Goal: Complete application form: Complete application form

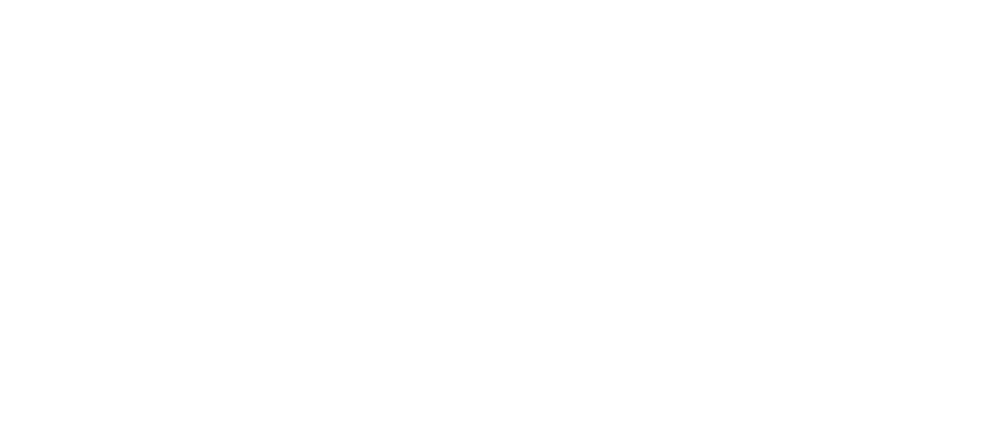
select select "FR"
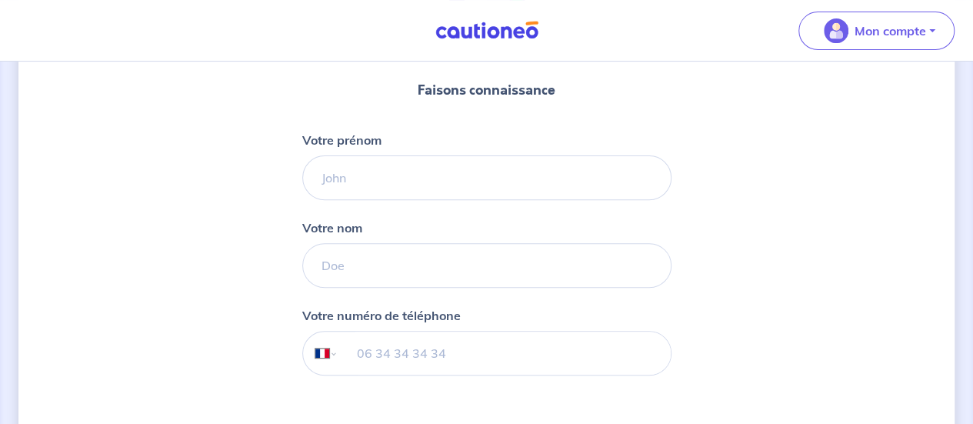
scroll to position [197, 0]
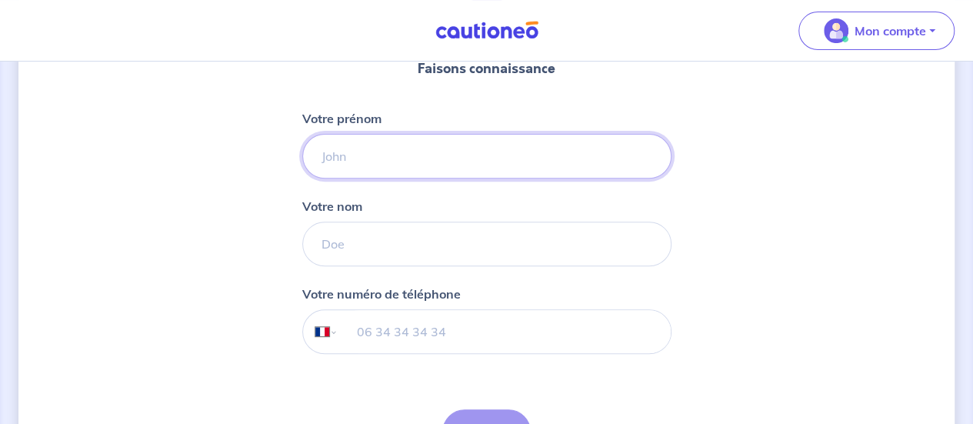
click at [428, 173] on input "Votre prénom" at bounding box center [486, 156] width 369 height 45
type input "[PERSON_NAME]"
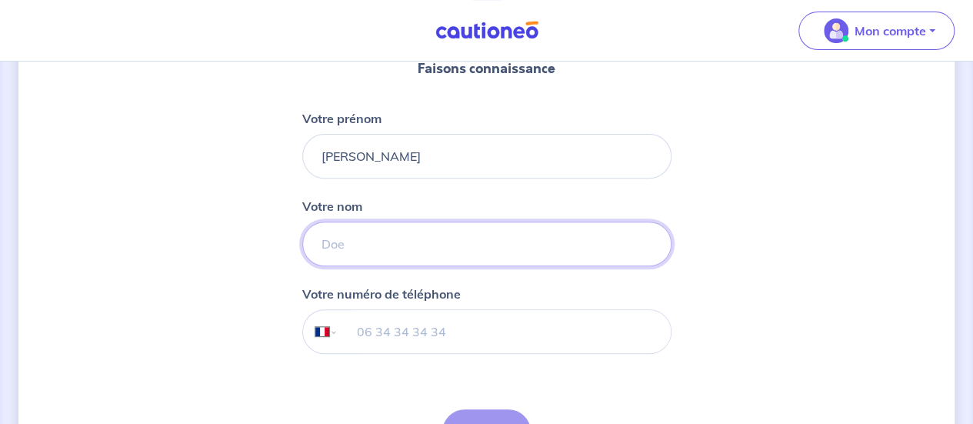
type input "Chavallard"
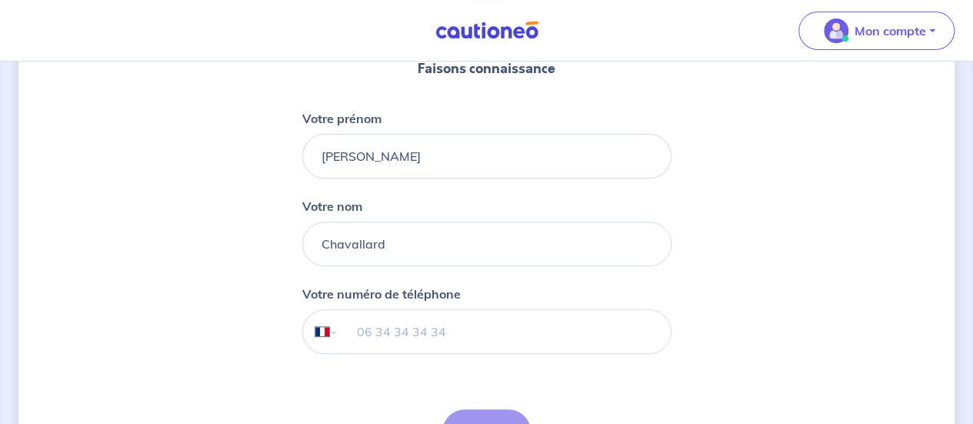
type input "06 51 55 95 27"
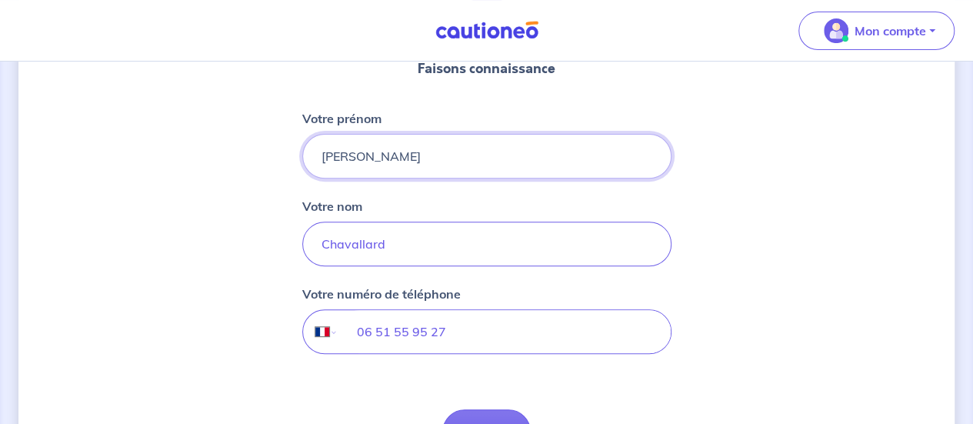
scroll to position [298, 0]
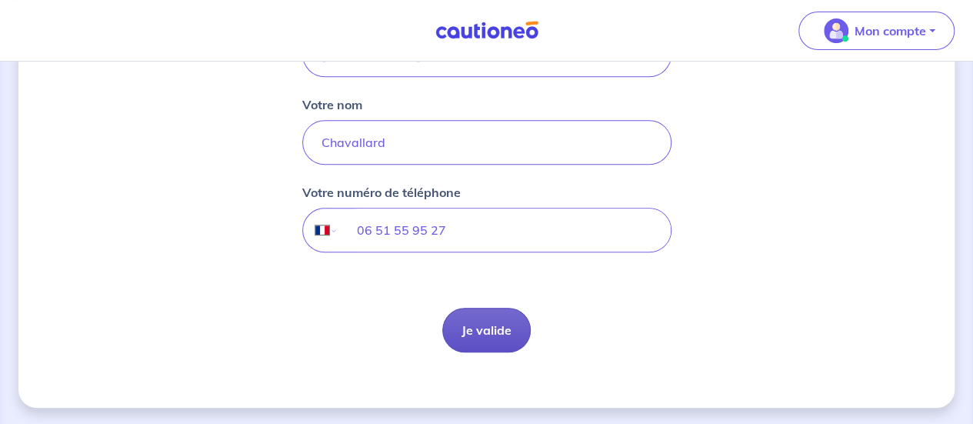
click at [479, 325] on button "Je valide" at bounding box center [486, 330] width 88 height 45
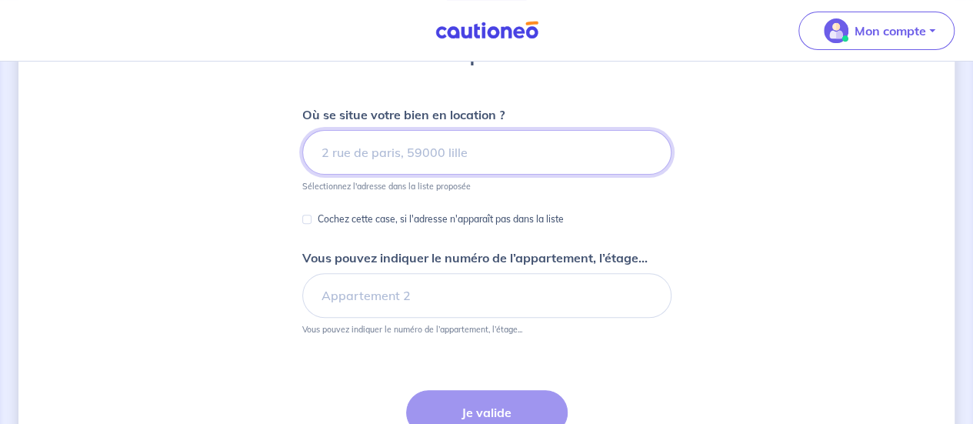
scroll to position [169, 0]
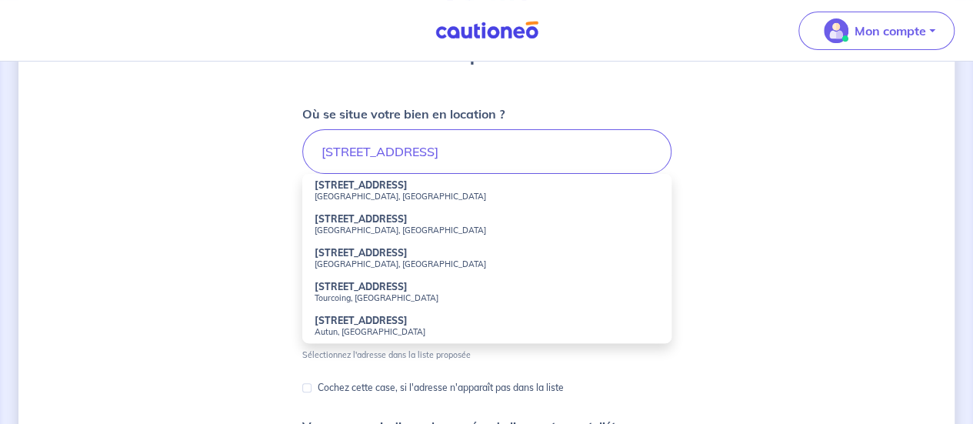
click at [366, 191] on small "Paris, France" at bounding box center [486, 196] width 344 height 11
type input "45 Boulevard de Ménilmontant, Paris, France"
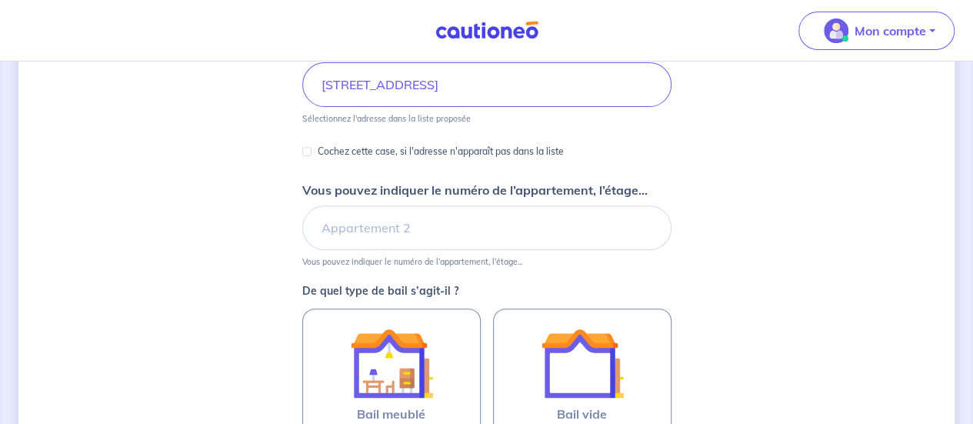
scroll to position [237, 0]
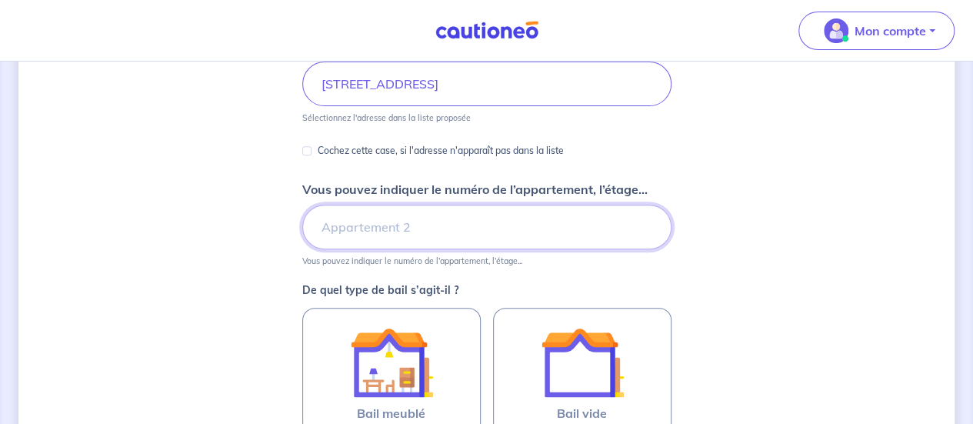
click at [343, 227] on input "Vous pouvez indiquer le numéro de l’appartement, l’étage..." at bounding box center [486, 226] width 369 height 45
type input "1er étage"
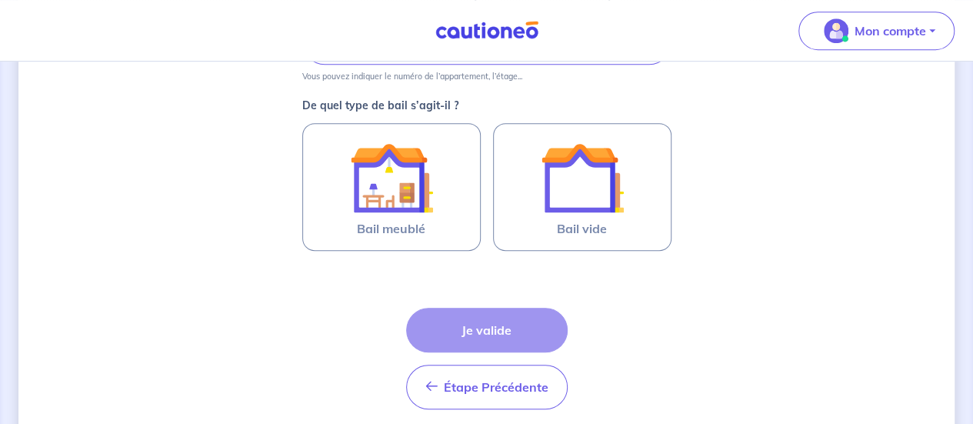
scroll to position [423, 0]
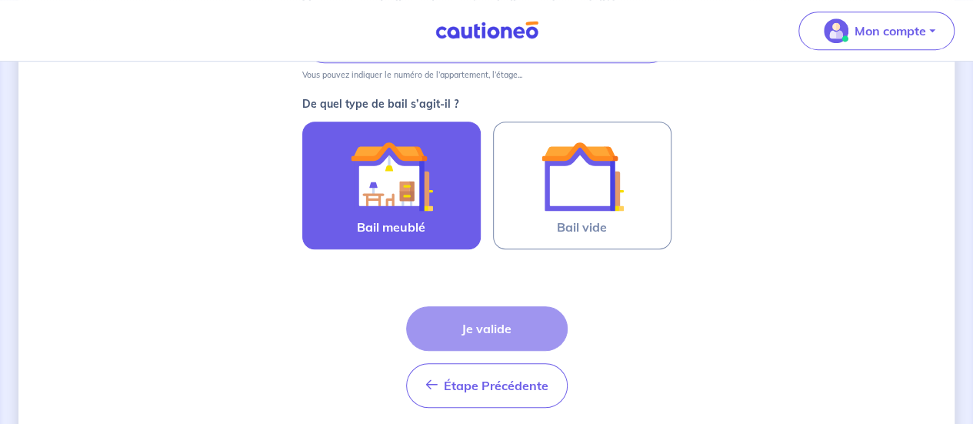
click at [391, 212] on img at bounding box center [391, 176] width 83 height 83
click at [0, 0] on input "Bail meublé" at bounding box center [0, 0] width 0 height 0
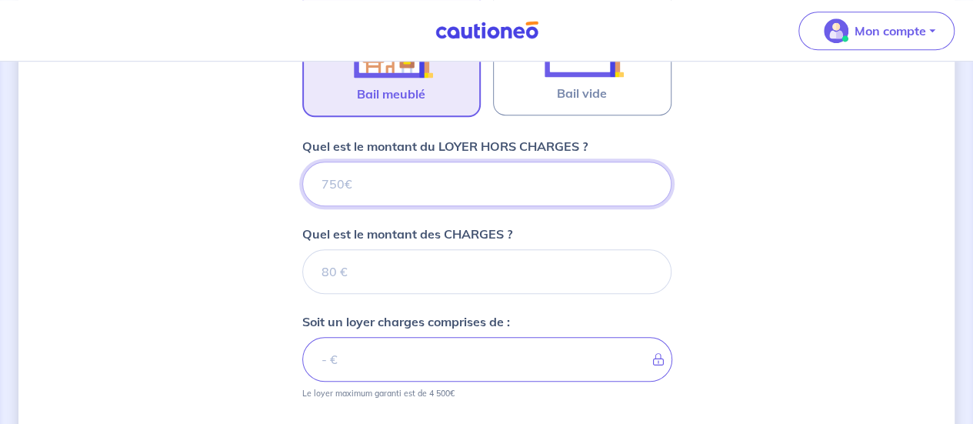
scroll to position [555, 0]
type input "750"
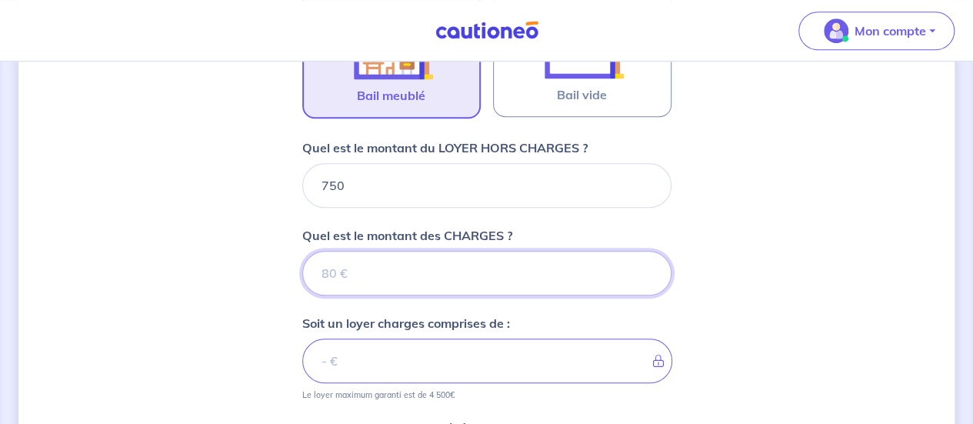
click at [392, 267] on input "Quel est le montant des CHARGES ?" at bounding box center [486, 273] width 369 height 45
type input "80"
type input "830"
type input "80"
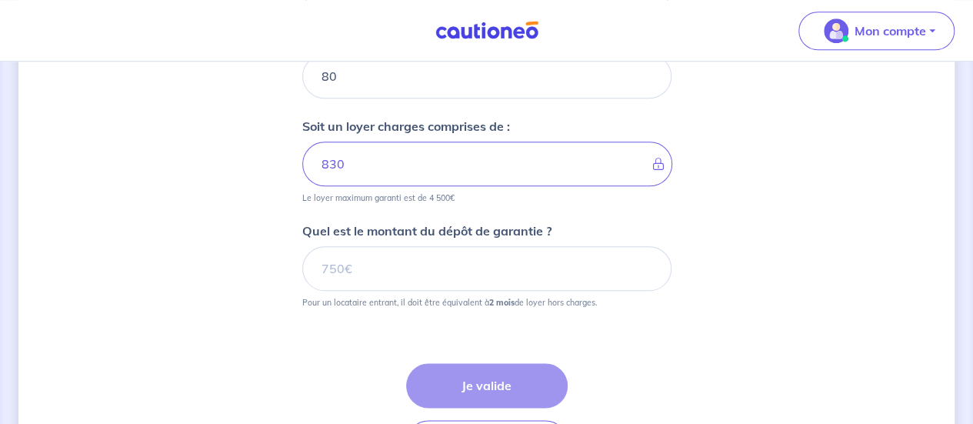
scroll to position [758, 0]
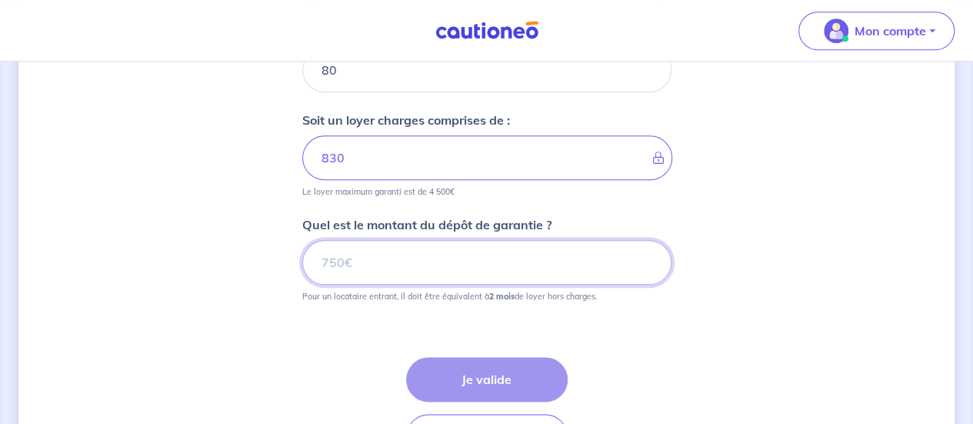
click at [392, 267] on input "Quel est le montant du dépôt de garantie ?" at bounding box center [486, 262] width 369 height 45
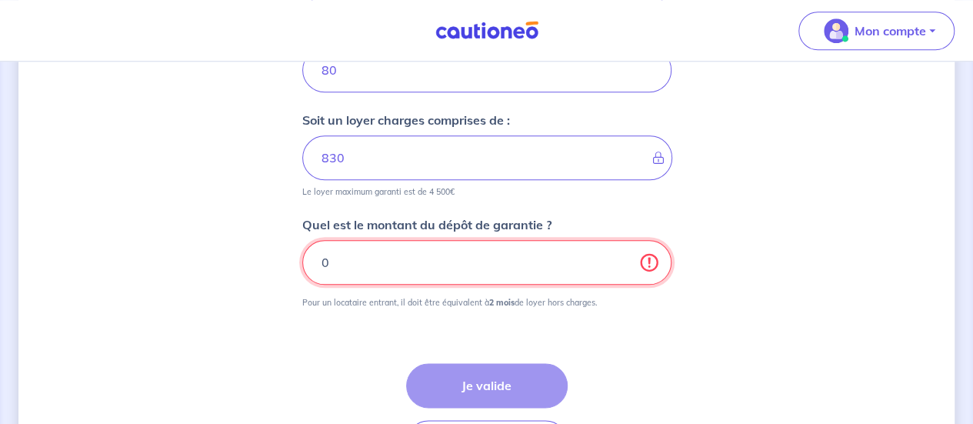
type input "0"
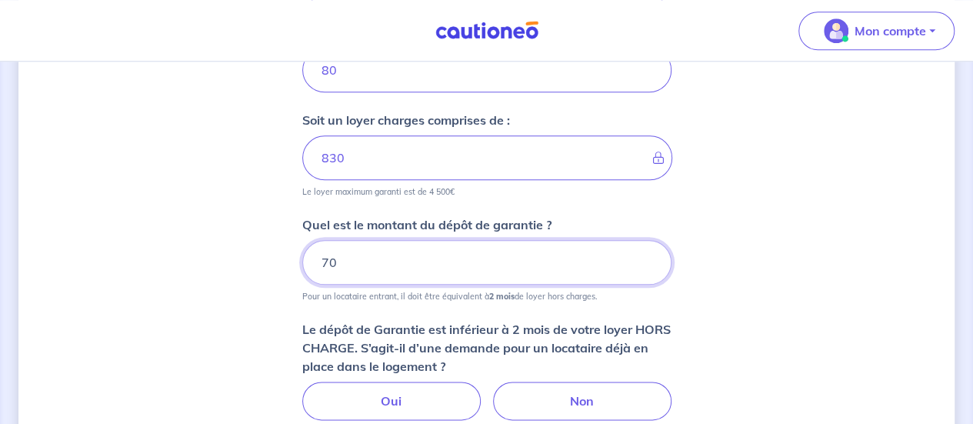
type input "7"
type input "850"
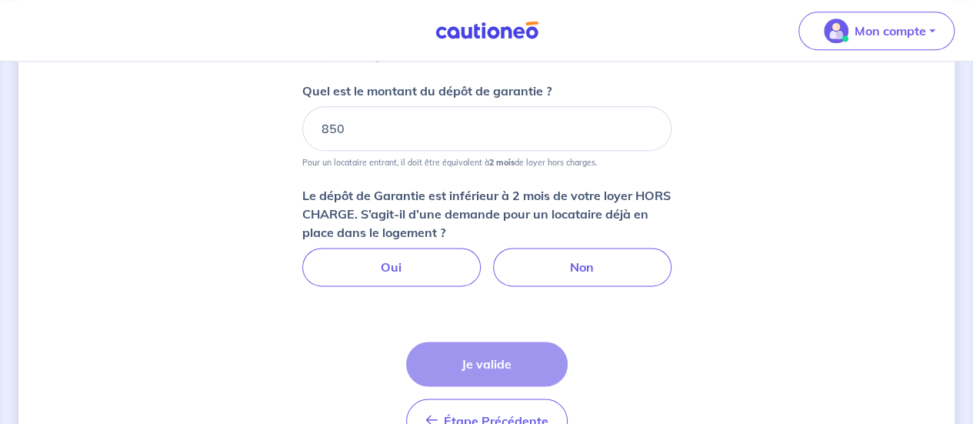
scroll to position [893, 0]
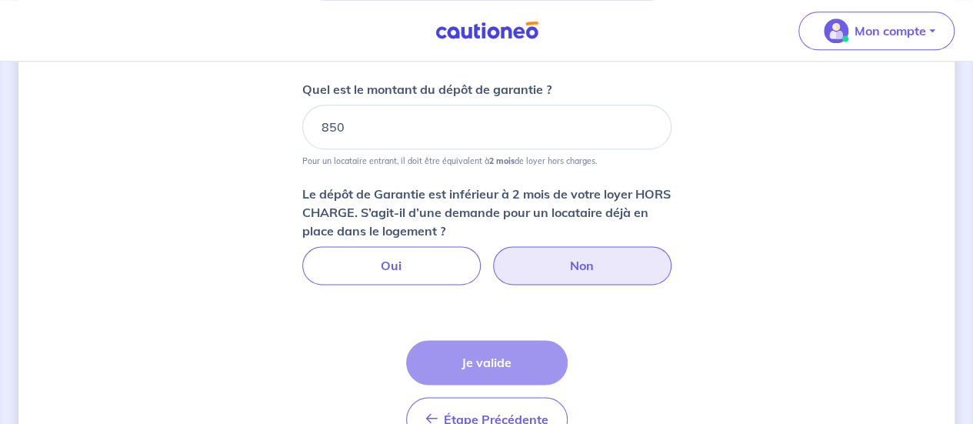
click at [550, 267] on label "Non" at bounding box center [582, 265] width 178 height 38
click at [491, 256] on input "Non" at bounding box center [486, 251] width 10 height 10
radio input "true"
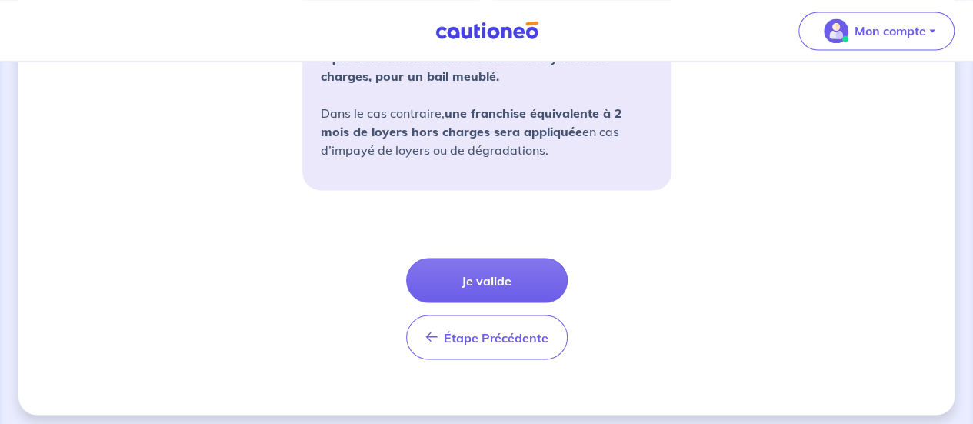
scroll to position [1269, 0]
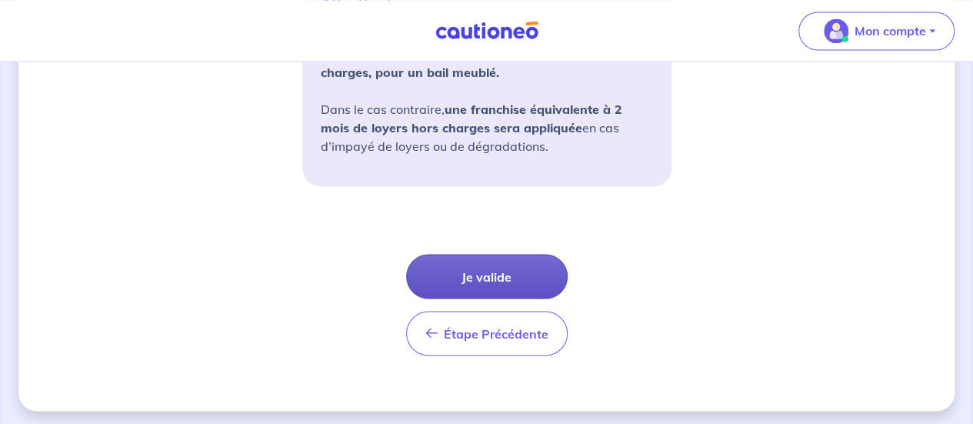
click at [529, 278] on button "Je valide" at bounding box center [486, 276] width 161 height 45
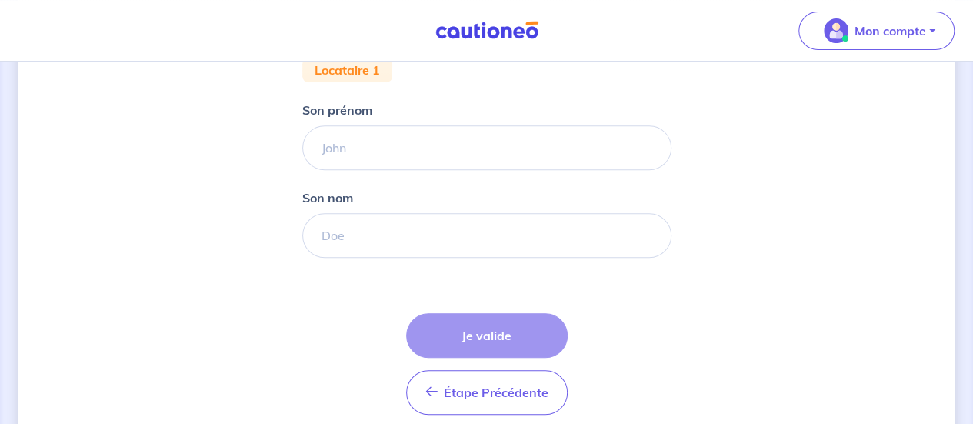
scroll to position [377, 0]
